Goal: Navigation & Orientation: Find specific page/section

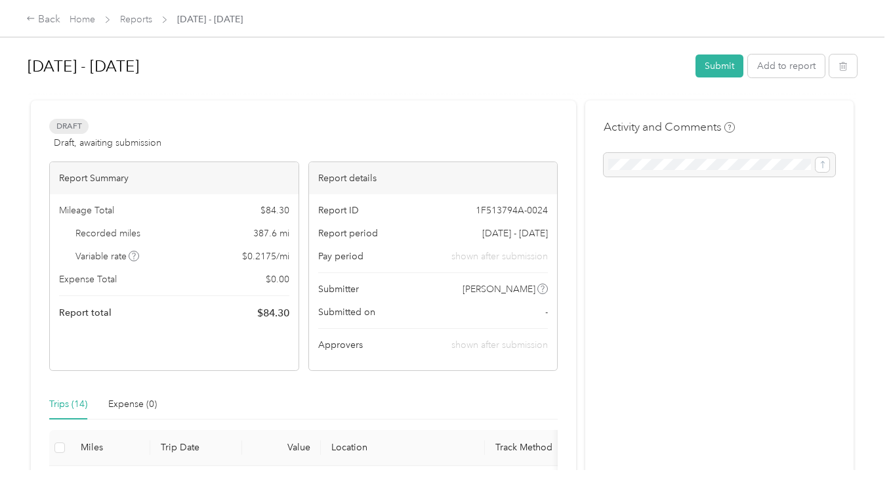
scroll to position [66, 0]
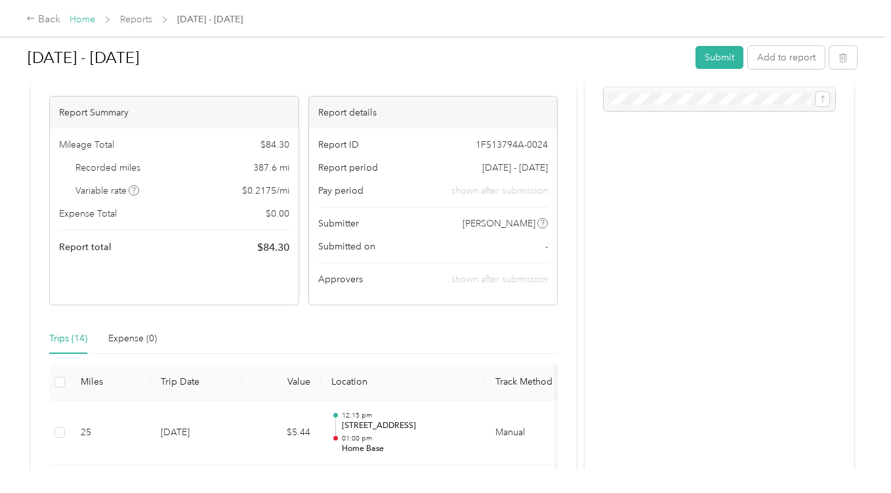
click at [81, 16] on link "Home" at bounding box center [83, 19] width 26 height 11
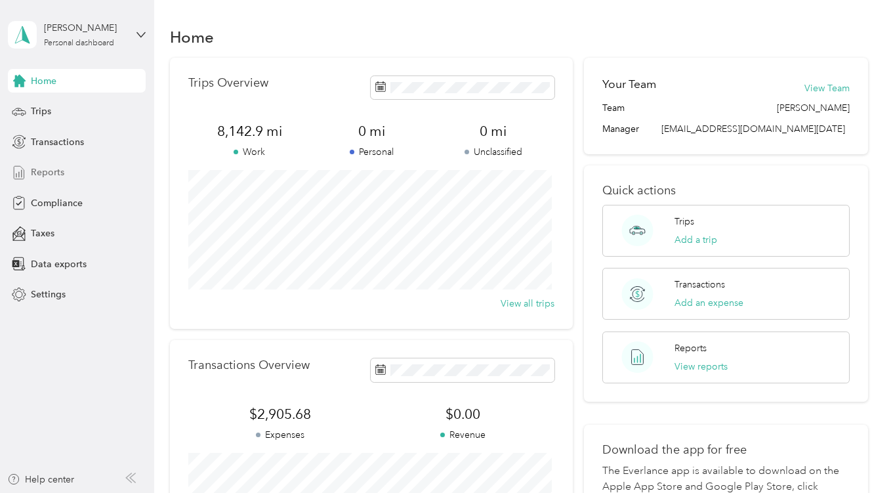
click at [49, 171] on span "Reports" at bounding box center [47, 172] width 33 height 14
